Goal: Transaction & Acquisition: Purchase product/service

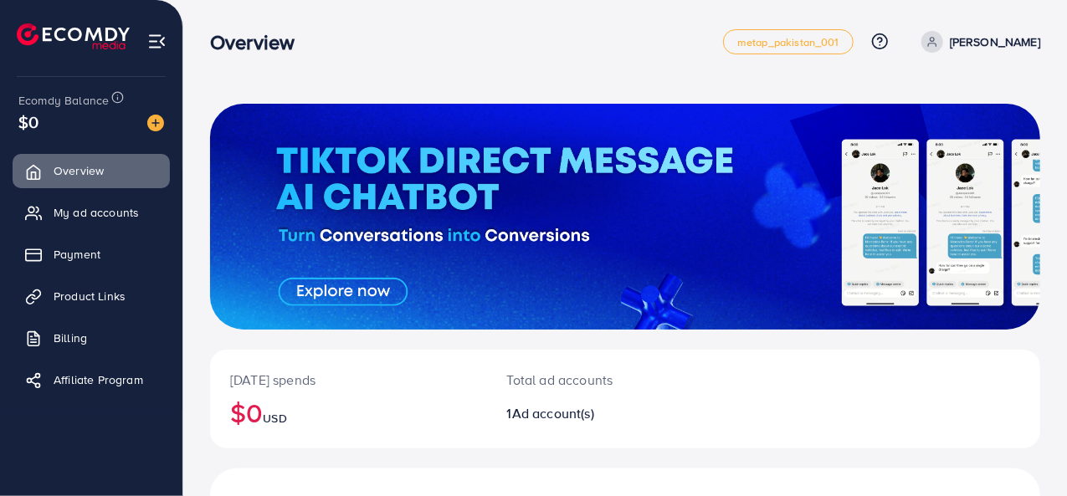
click at [487, 58] on div "Overview metap_pakistan_001 Help Center Contact Support Plans and Pricing Term …" at bounding box center [625, 41] width 830 height 47
click at [551, 44] on div "Overview" at bounding box center [466, 42] width 513 height 24
drag, startPoint x: 515, startPoint y: 26, endPoint x: 472, endPoint y: 48, distance: 48.6
click at [472, 48] on div "Overview" at bounding box center [466, 42] width 513 height 24
click at [430, 407] on h2 "$0 USD" at bounding box center [348, 412] width 237 height 32
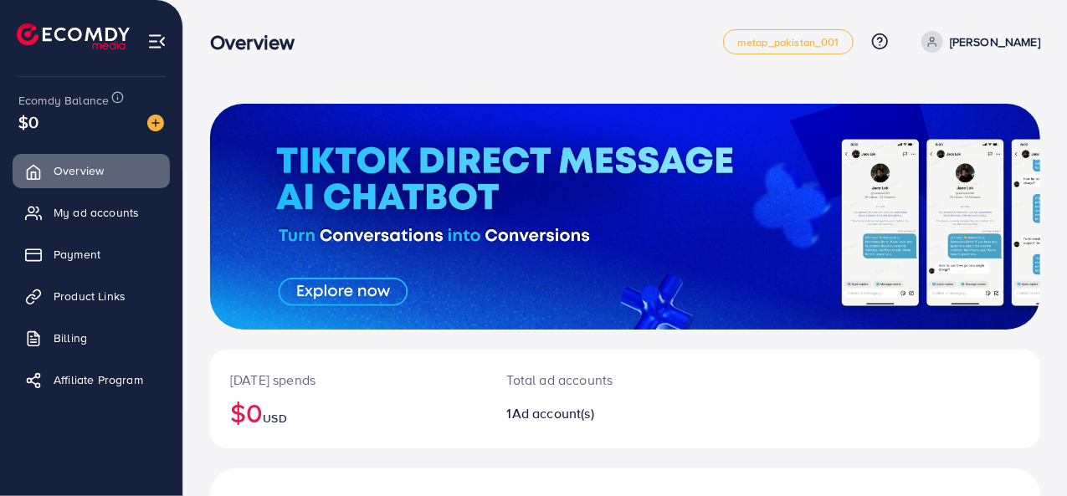
drag, startPoint x: 560, startPoint y: 11, endPoint x: 542, endPoint y: 50, distance: 43.4
click at [542, 50] on div "Overview" at bounding box center [466, 42] width 513 height 24
drag, startPoint x: 542, startPoint y: 41, endPoint x: 520, endPoint y: 53, distance: 24.7
click at [520, 53] on div "Overview" at bounding box center [466, 42] width 513 height 24
drag, startPoint x: 535, startPoint y: 21, endPoint x: 522, endPoint y: 34, distance: 18.9
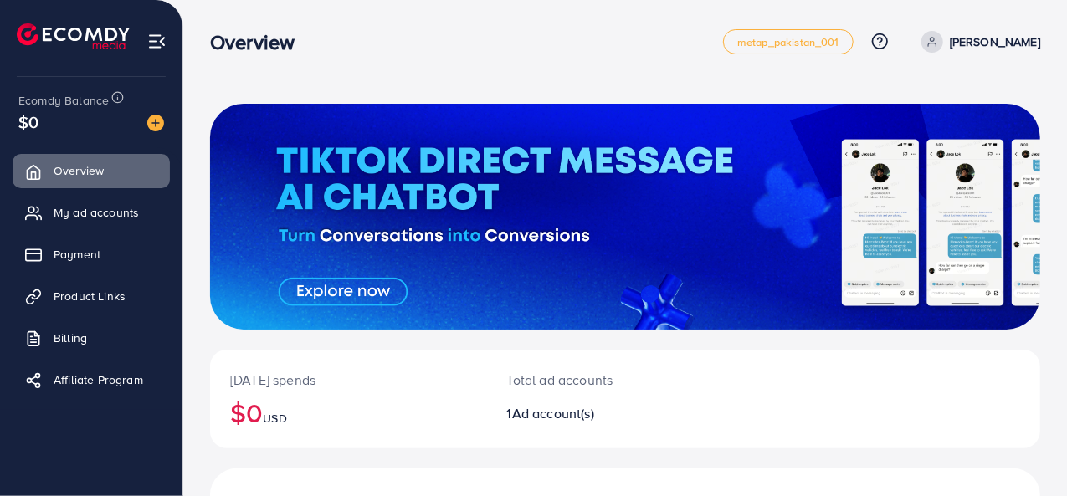
click at [522, 34] on div "Overview" at bounding box center [466, 42] width 513 height 24
drag, startPoint x: 535, startPoint y: 22, endPoint x: 500, endPoint y: 52, distance: 45.6
click at [500, 52] on div "Overview" at bounding box center [466, 42] width 513 height 24
drag, startPoint x: 527, startPoint y: 21, endPoint x: 514, endPoint y: 26, distance: 13.5
click at [494, 54] on div "Overview" at bounding box center [466, 42] width 513 height 24
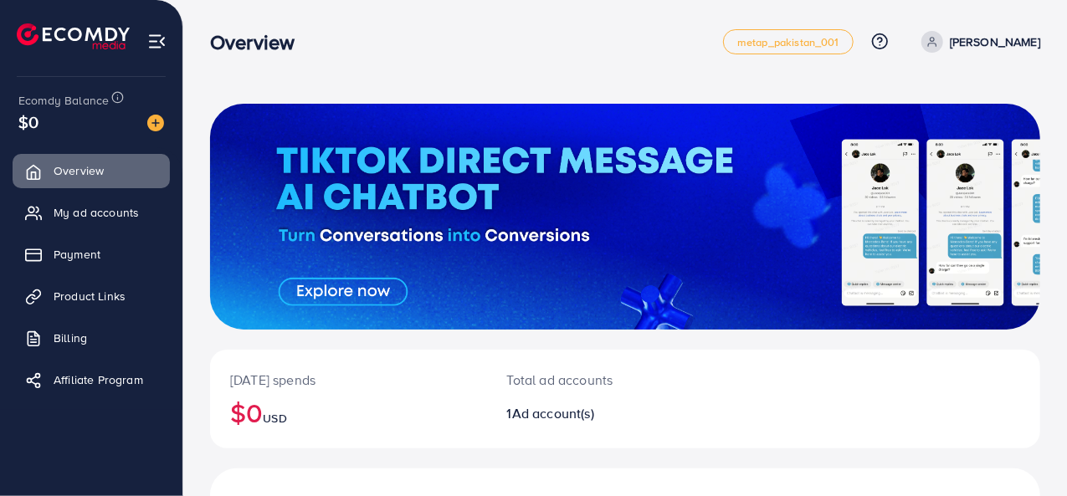
click at [473, 64] on div "Overview metap_pakistan_001 Help Center Contact Support Plans and Pricing Term …" at bounding box center [625, 41] width 830 height 47
drag, startPoint x: 509, startPoint y: 29, endPoint x: 492, endPoint y: 52, distance: 28.1
click at [492, 52] on div "Overview" at bounding box center [466, 42] width 513 height 24
click at [152, 122] on img at bounding box center [155, 123] width 17 height 17
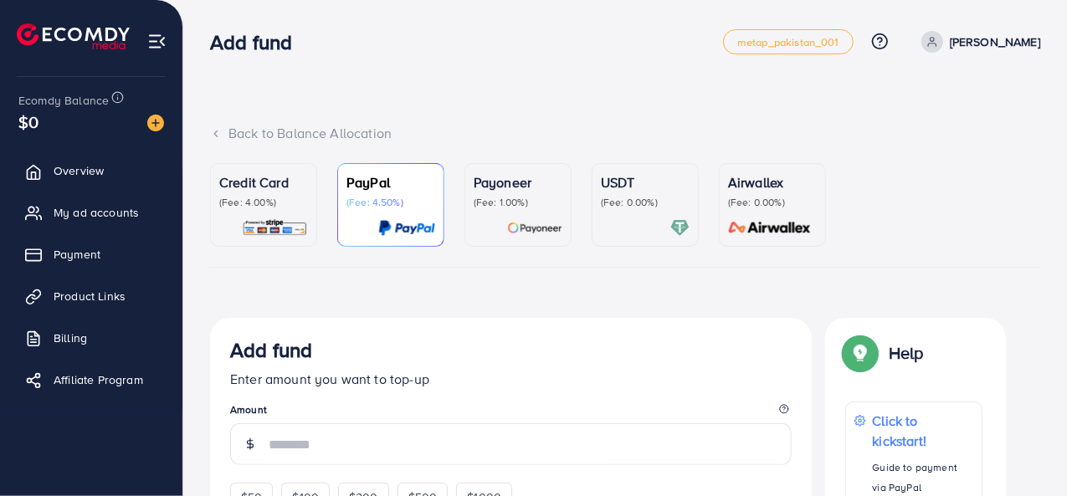
click at [612, 202] on p "(Fee: 0.00%)" at bounding box center [645, 202] width 89 height 13
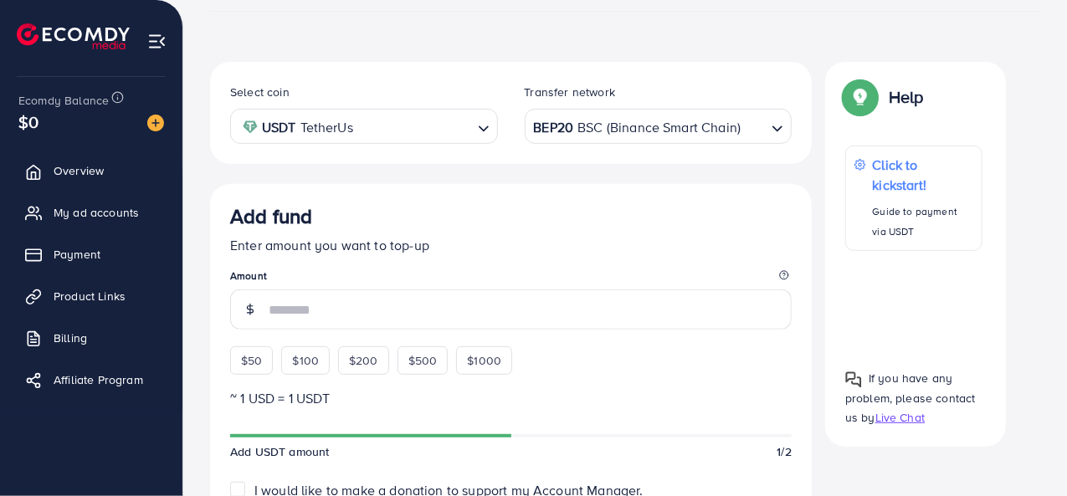
scroll to position [262, 0]
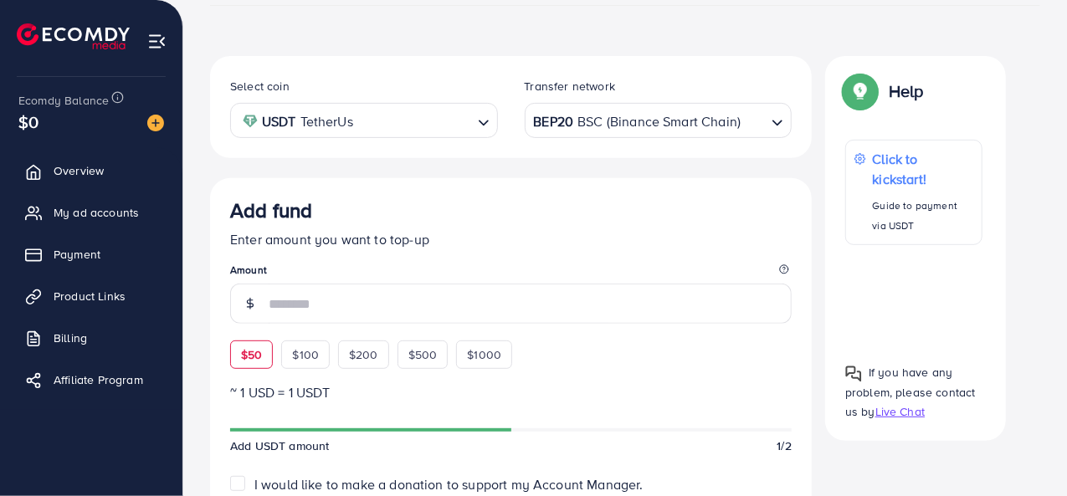
click at [249, 353] on span "$50" at bounding box center [251, 354] width 21 height 17
type input "**"
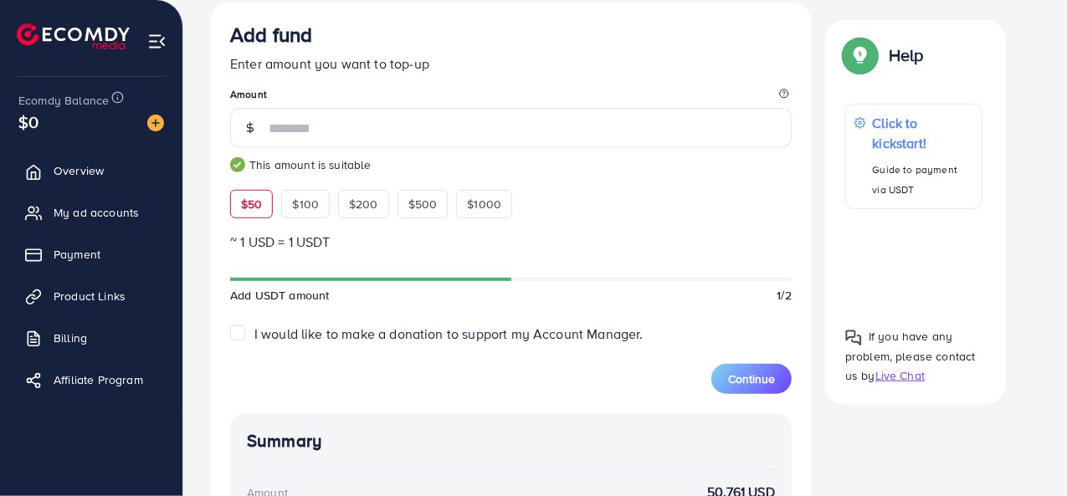
scroll to position [443, 0]
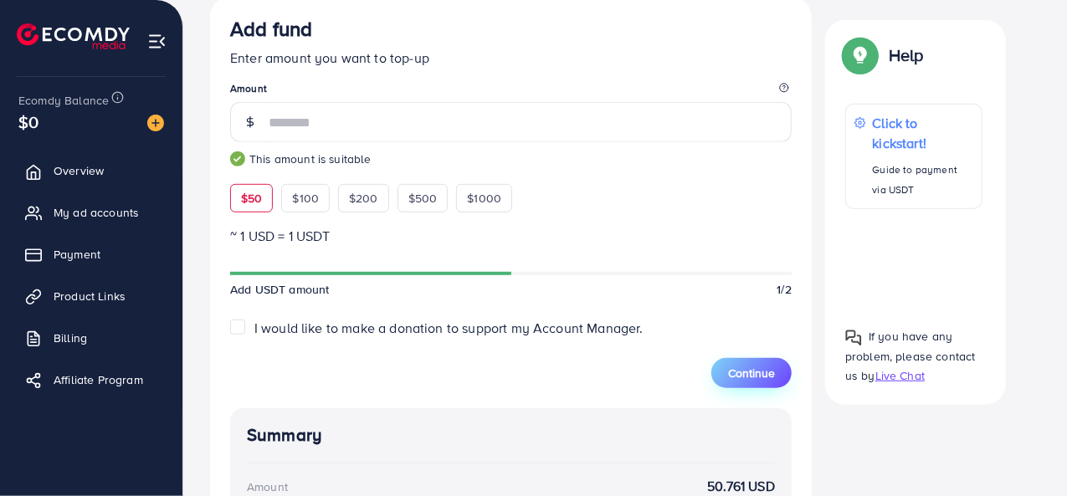
click at [753, 371] on span "Continue" at bounding box center [751, 373] width 47 height 17
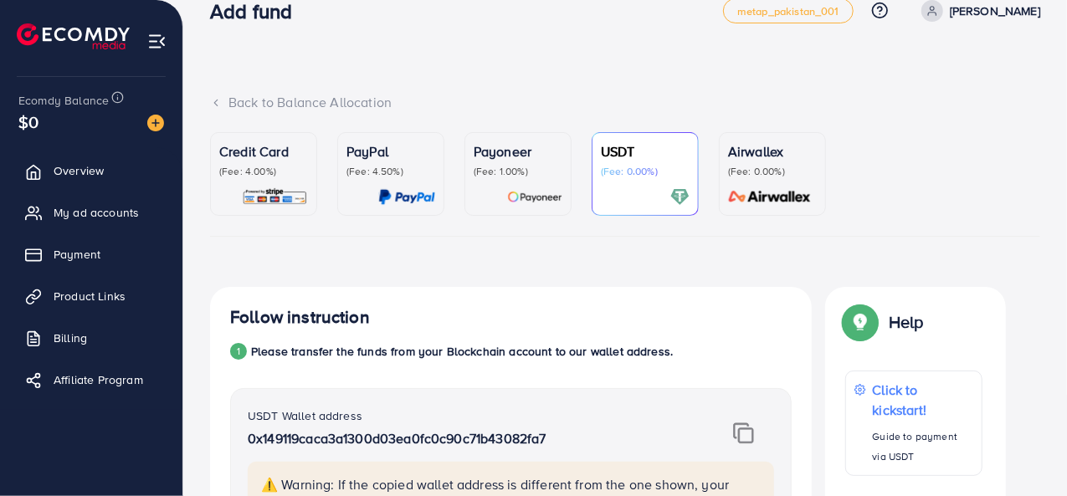
scroll to position [18, 0]
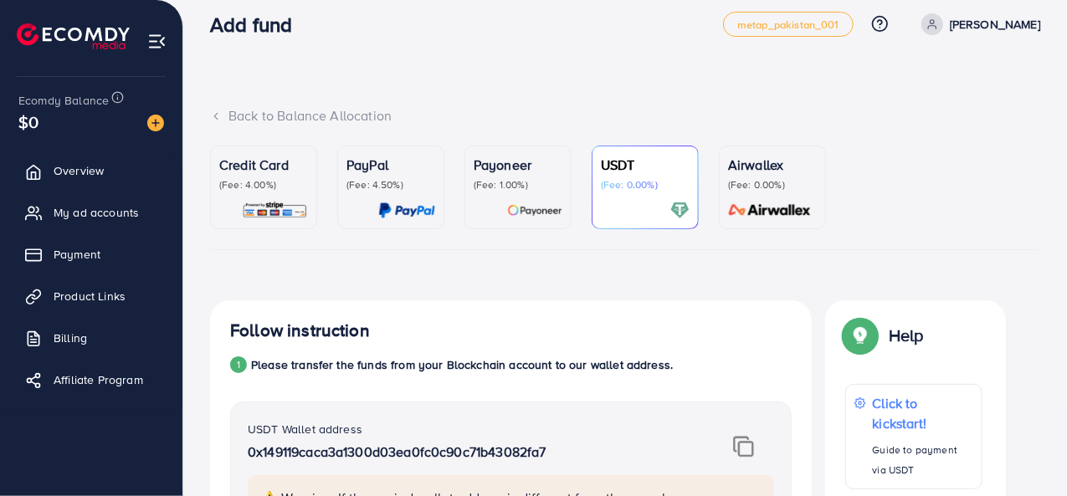
click at [647, 176] on div "USDT (Fee: 0.00%)" at bounding box center [645, 173] width 89 height 37
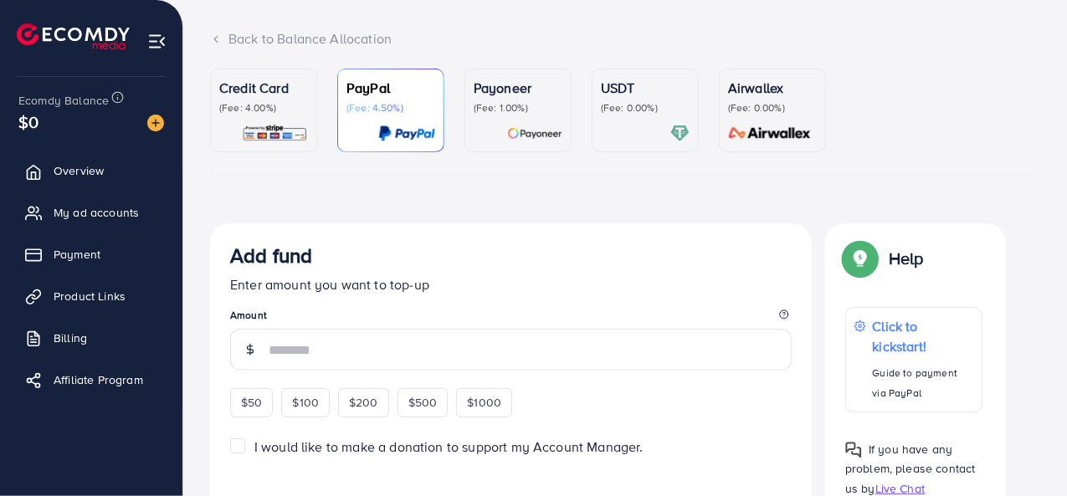
click at [629, 101] on p "(Fee: 0.00%)" at bounding box center [645, 107] width 89 height 13
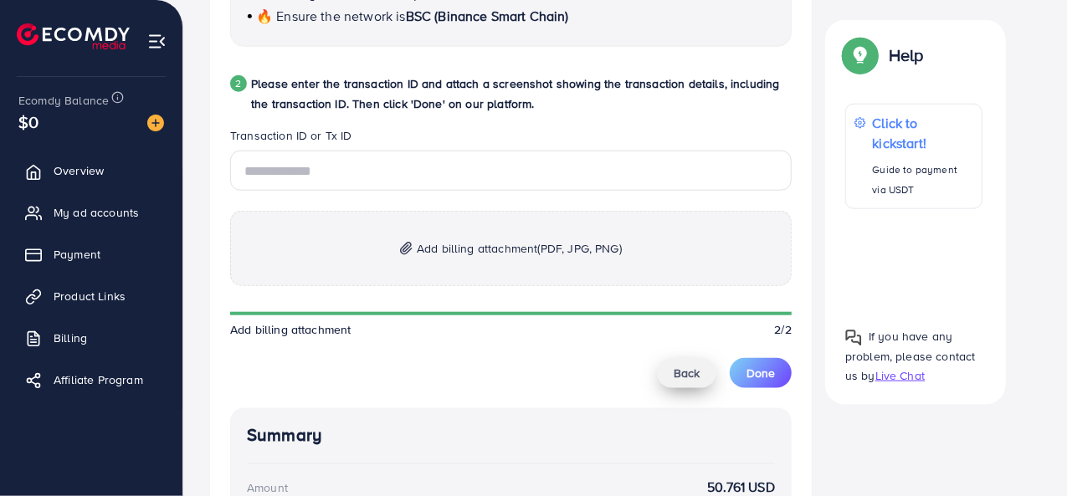
click at [688, 380] on button "Back" at bounding box center [686, 373] width 59 height 30
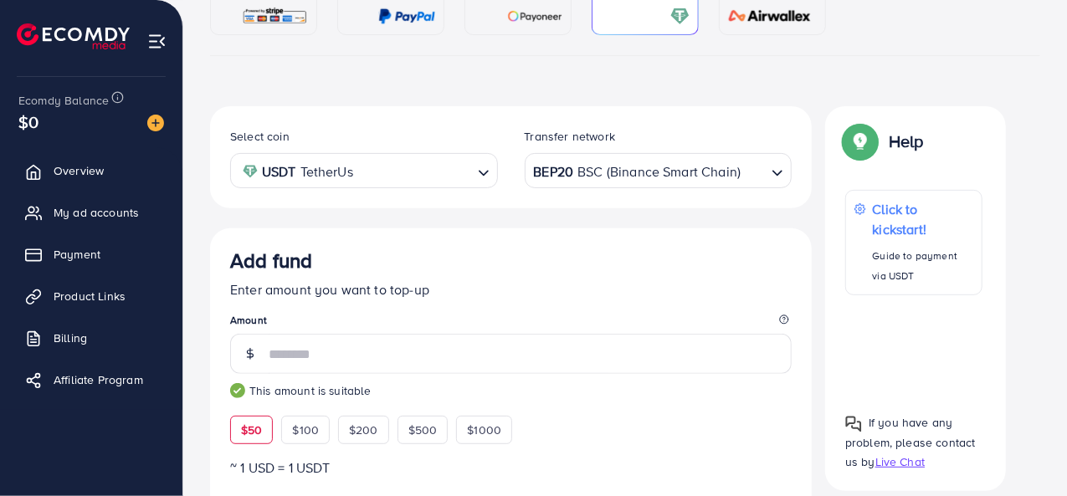
scroll to position [202, 0]
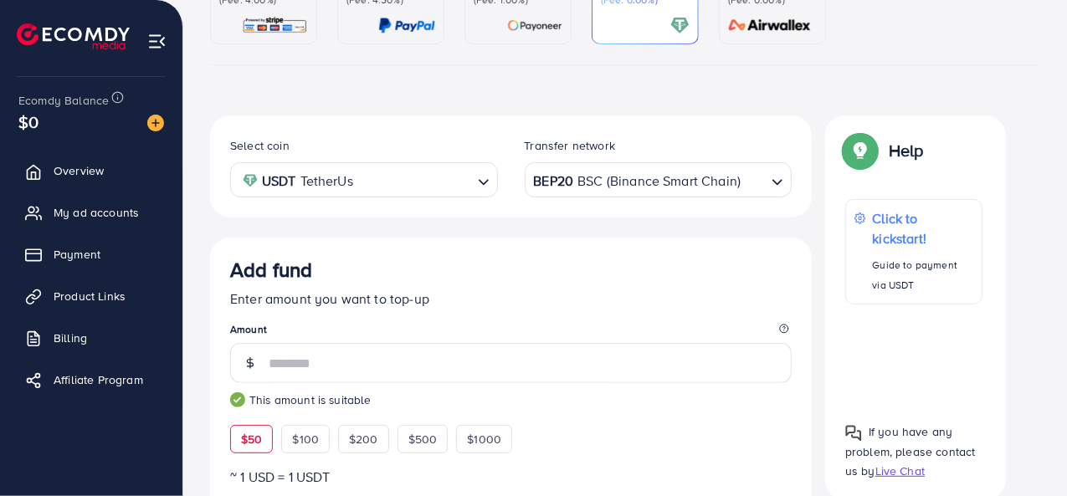
click at [559, 186] on div "BEP20 BSC (Binance Smart Chain)" at bounding box center [648, 178] width 237 height 29
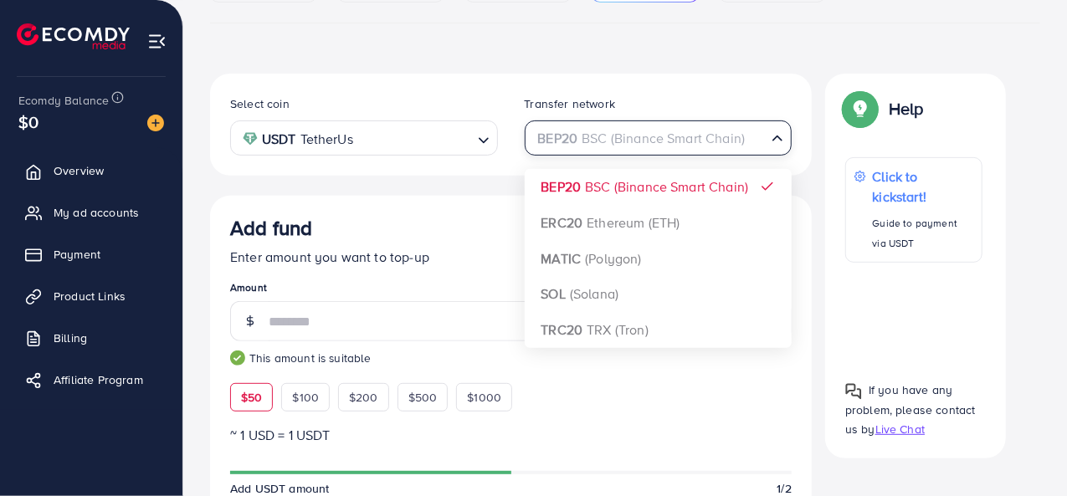
scroll to position [242, 0]
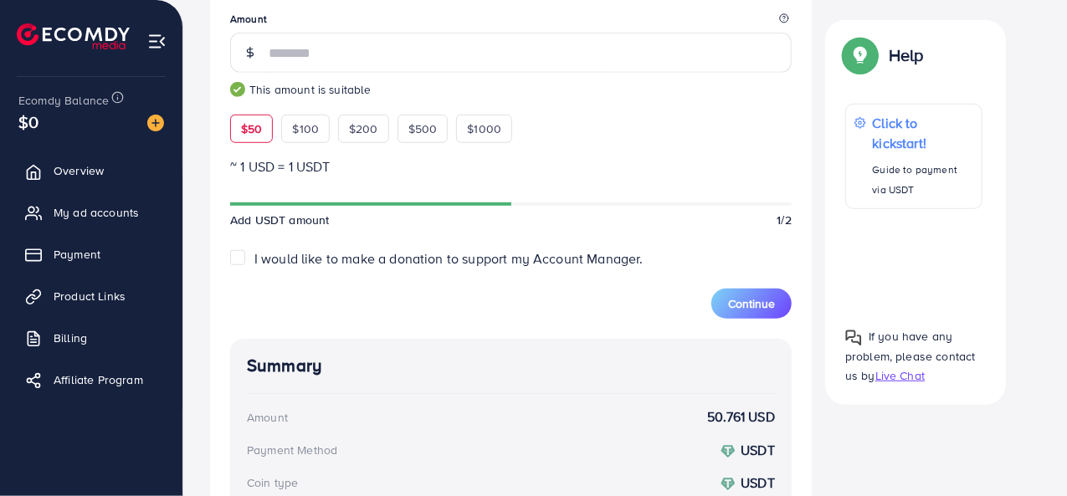
scroll to position [519, 0]
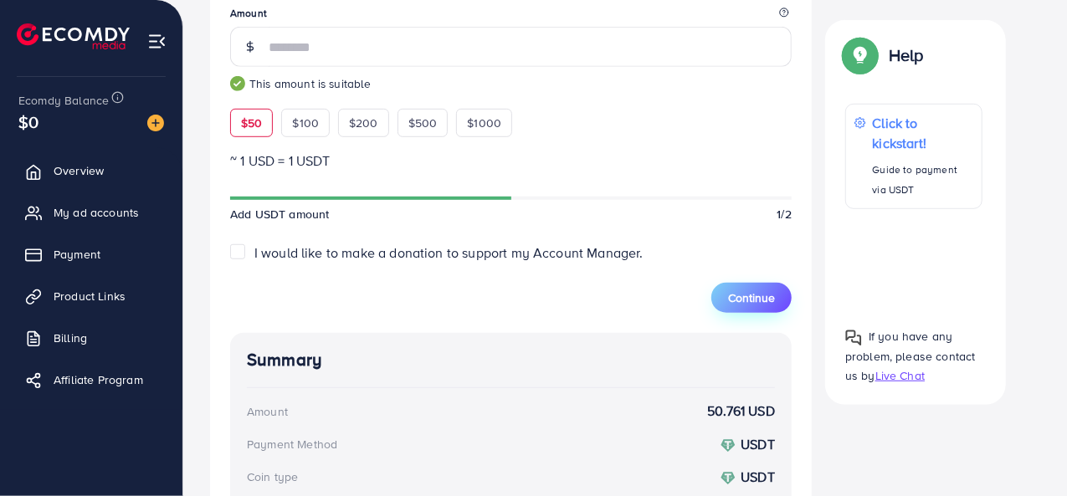
click at [755, 295] on span "Continue" at bounding box center [751, 297] width 47 height 17
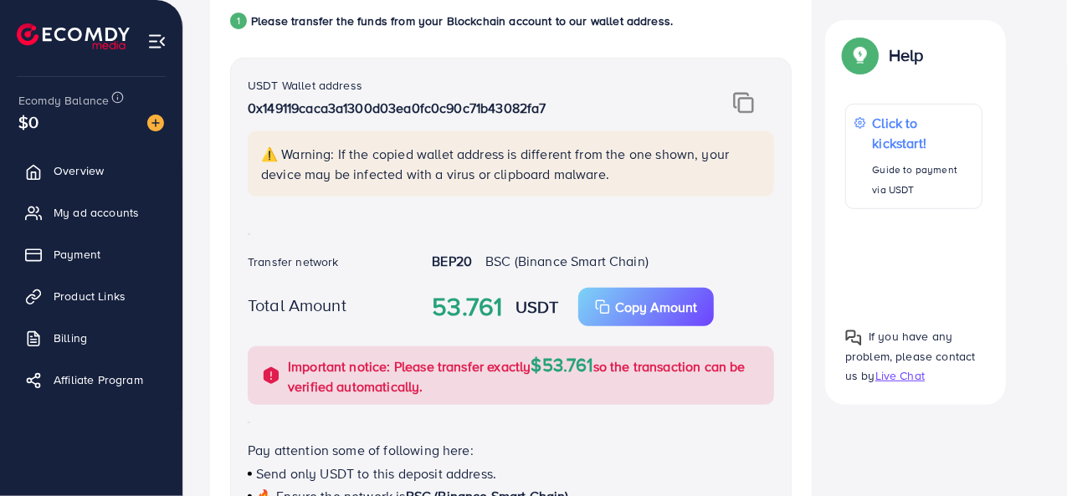
scroll to position [359, 0]
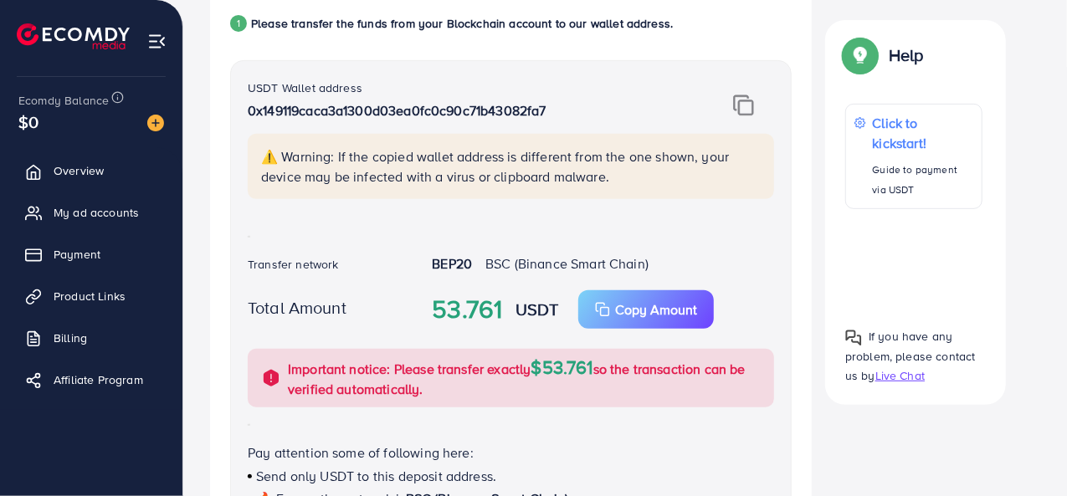
click at [739, 101] on img at bounding box center [743, 106] width 21 height 22
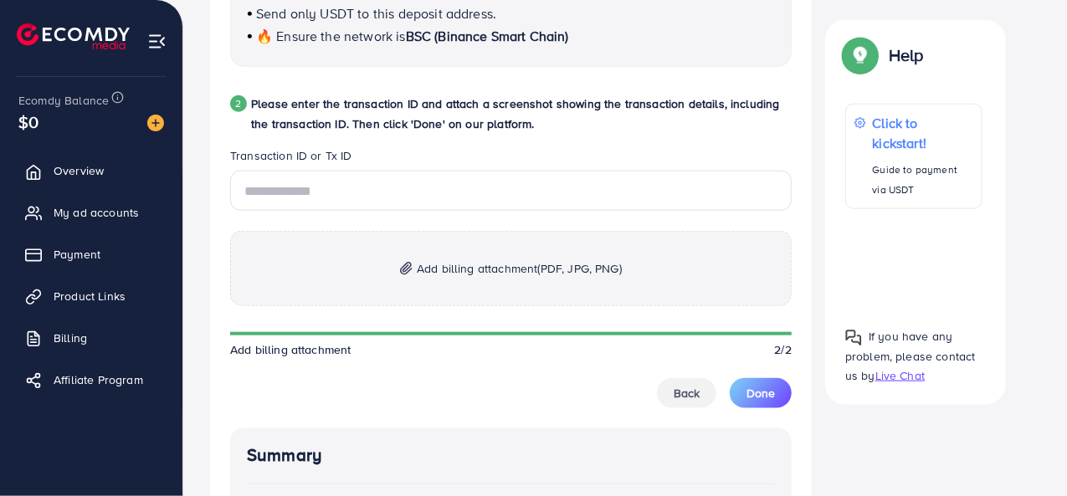
scroll to position [822, 0]
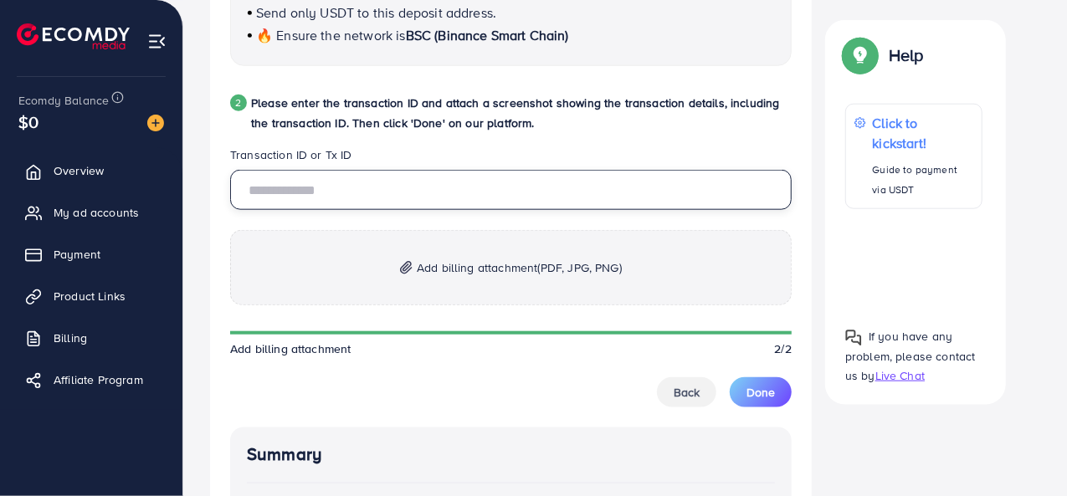
click at [323, 188] on input "text" at bounding box center [510, 190] width 561 height 40
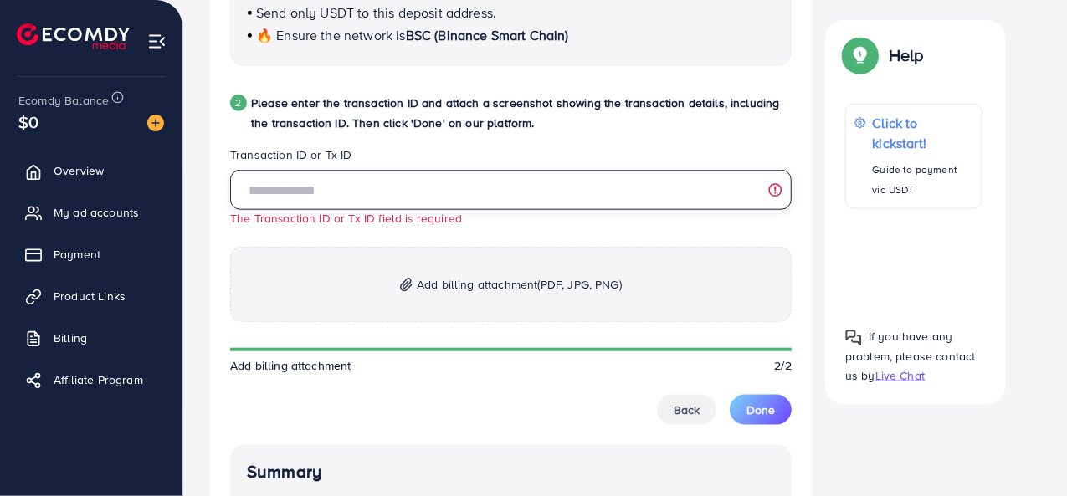
click at [371, 175] on input "text" at bounding box center [510, 190] width 561 height 40
paste input "**********"
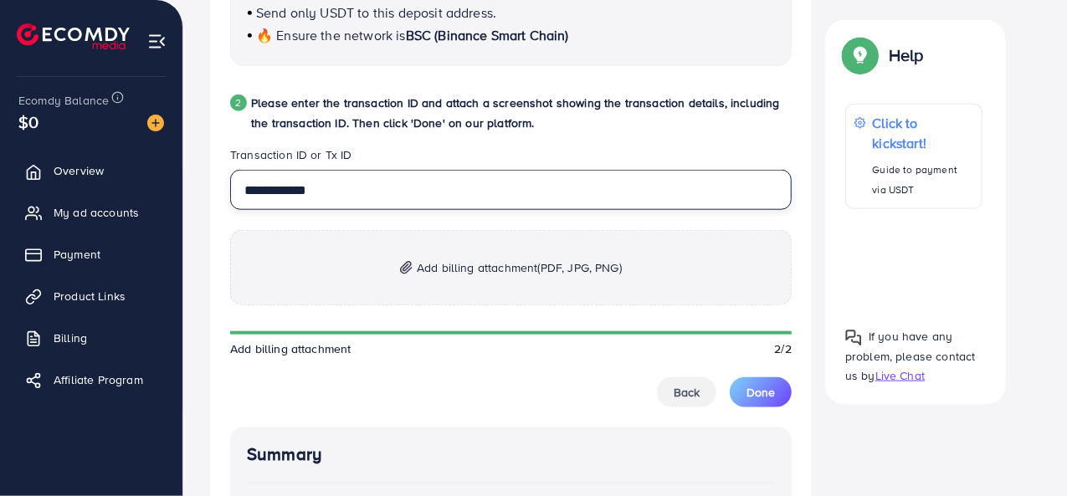
type input "**********"
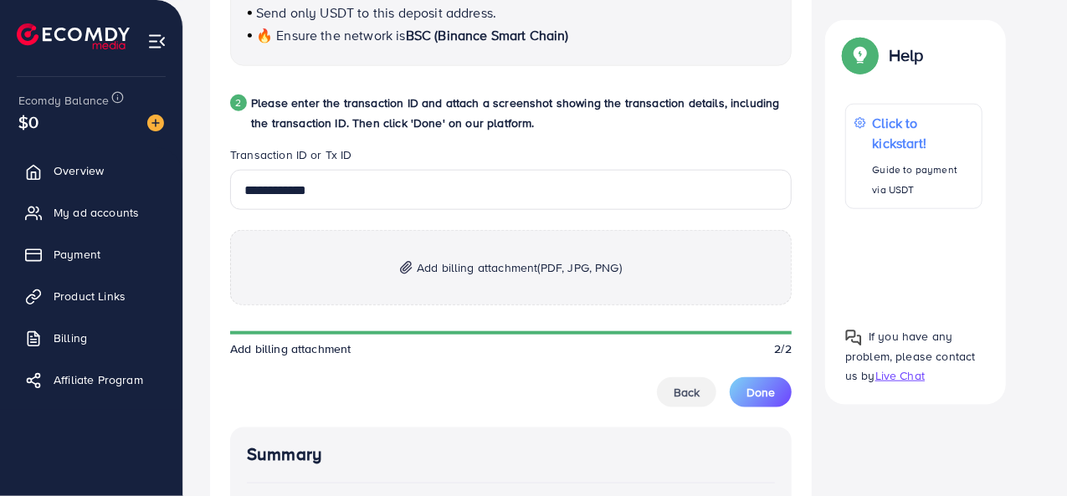
click at [381, 264] on p "Add billing attachment (PDF, JPG, PNG)" at bounding box center [510, 267] width 561 height 75
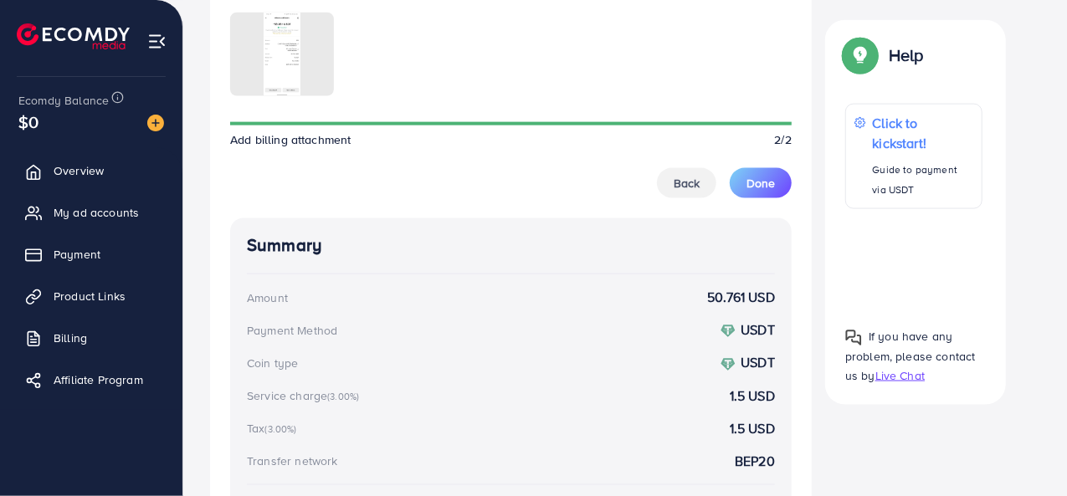
scroll to position [1127, 0]
click at [789, 181] on button "Done" at bounding box center [760, 185] width 62 height 30
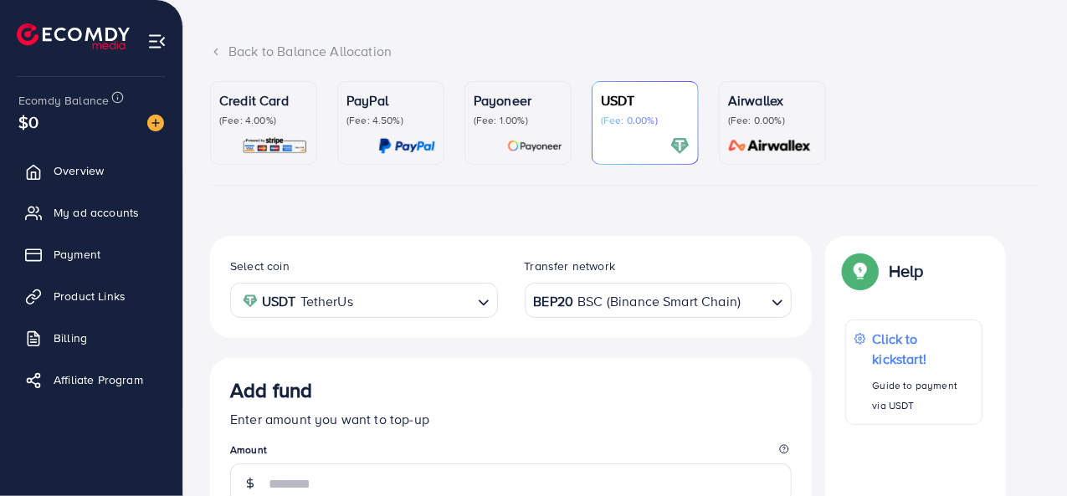
scroll to position [0, 0]
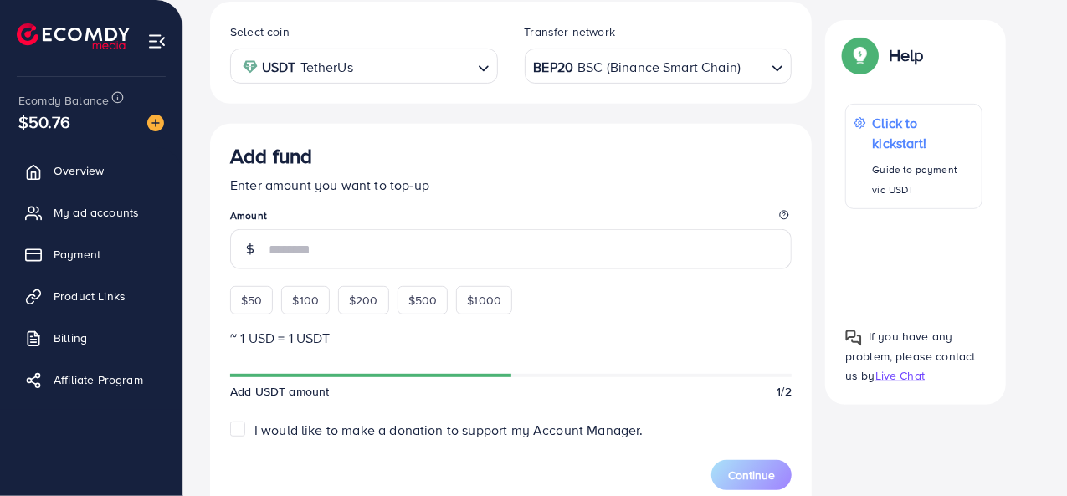
scroll to position [316, 0]
